Goal: Transaction & Acquisition: Purchase product/service

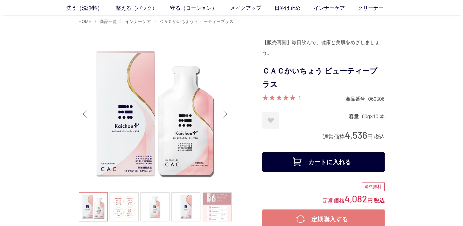
scroll to position [61, 0]
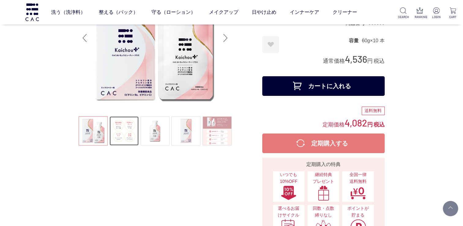
click at [129, 136] on link at bounding box center [124, 130] width 29 height 29
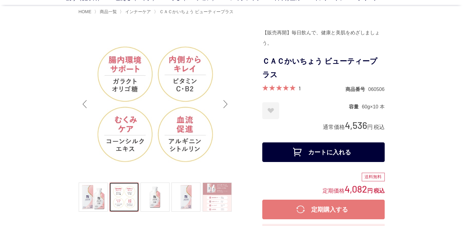
scroll to position [31, 0]
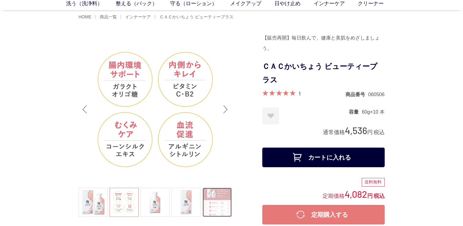
click at [212, 201] on link at bounding box center [217, 202] width 29 height 29
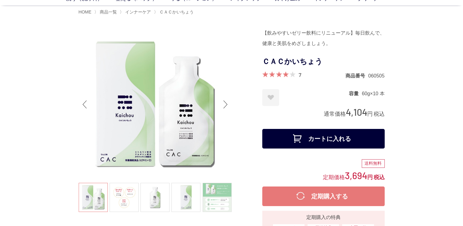
scroll to position [61, 0]
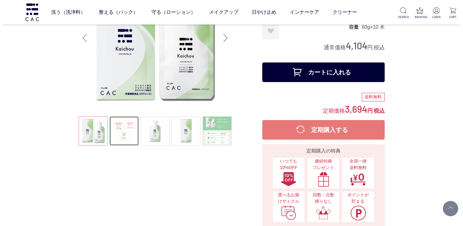
click at [126, 133] on link at bounding box center [124, 130] width 29 height 29
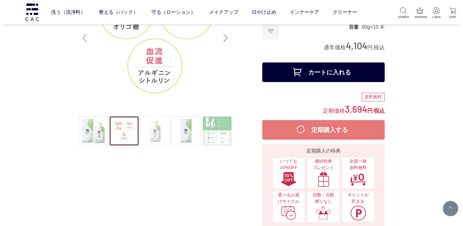
scroll to position [31, 0]
